Goal: Navigation & Orientation: Find specific page/section

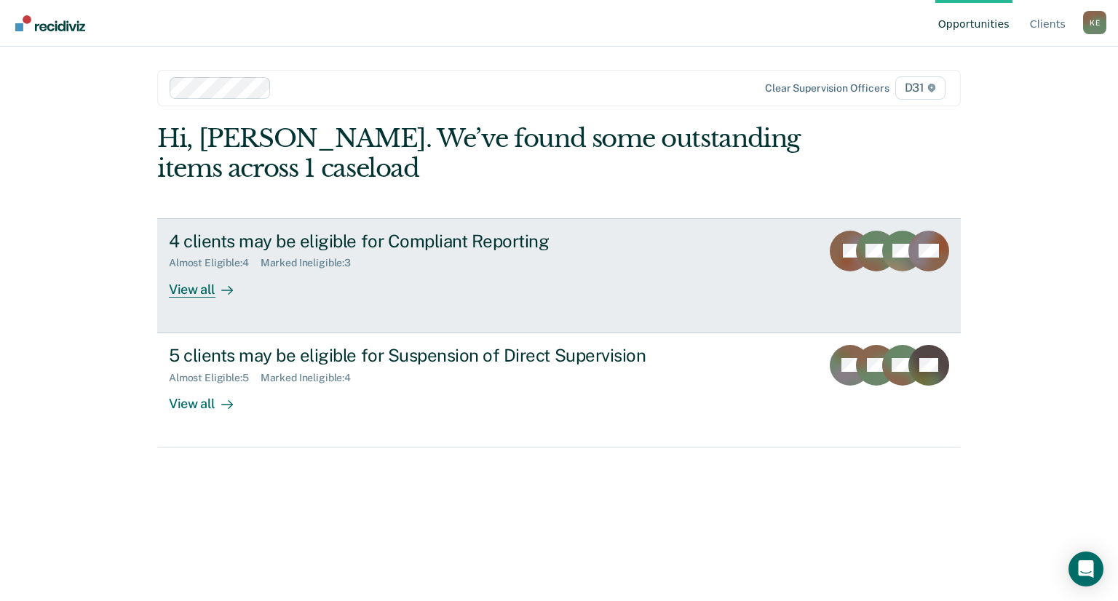
click at [205, 289] on div "View all" at bounding box center [210, 283] width 82 height 28
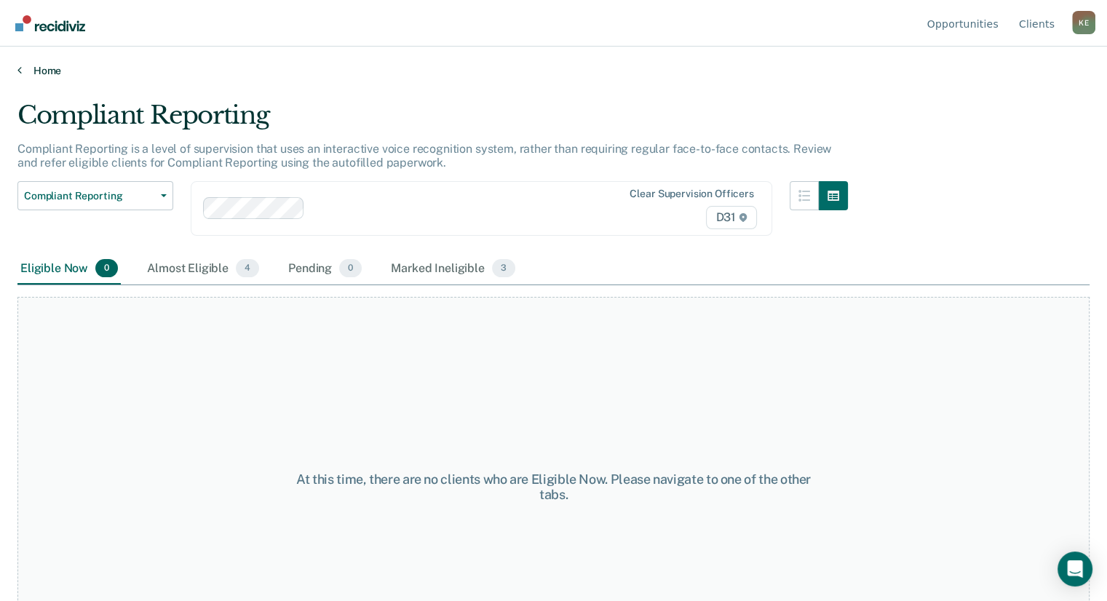
click at [38, 68] on link "Home" at bounding box center [553, 70] width 1072 height 13
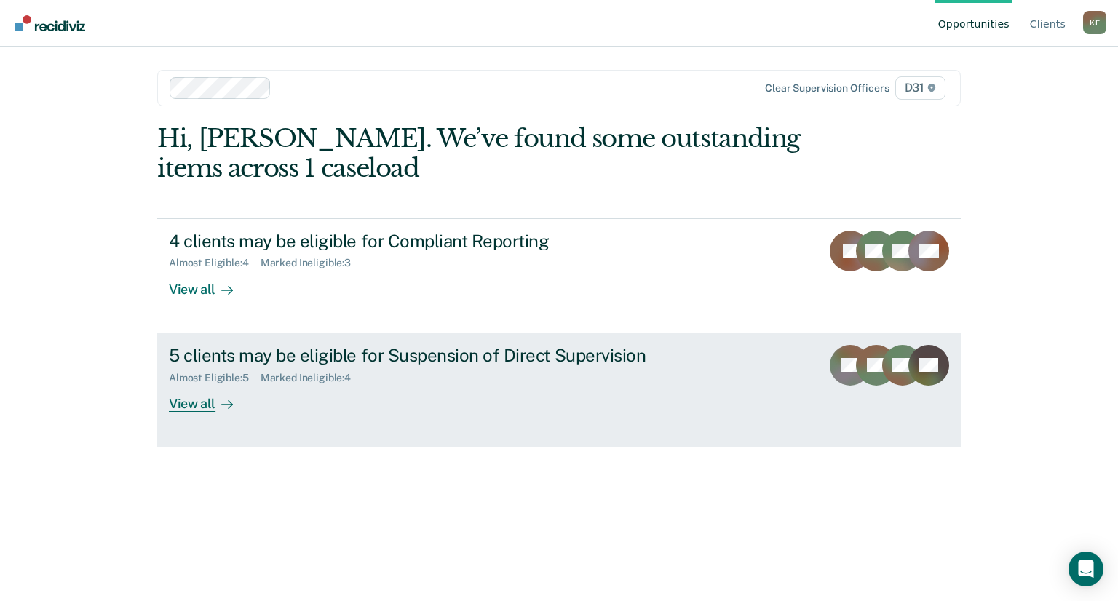
click at [199, 402] on div "View all" at bounding box center [210, 398] width 82 height 28
